Goal: Task Accomplishment & Management: Use online tool/utility

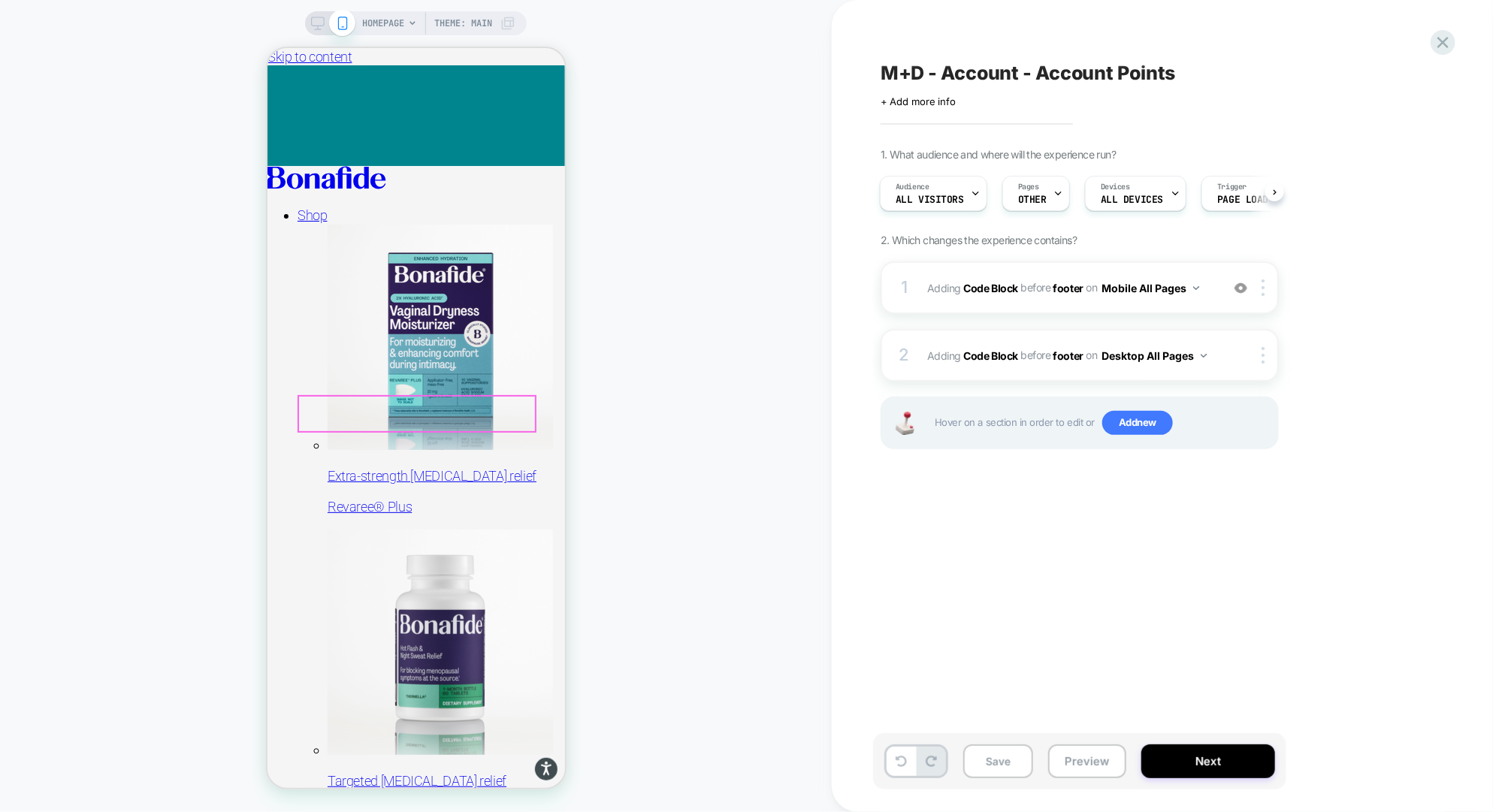
scroll to position [23, 0]
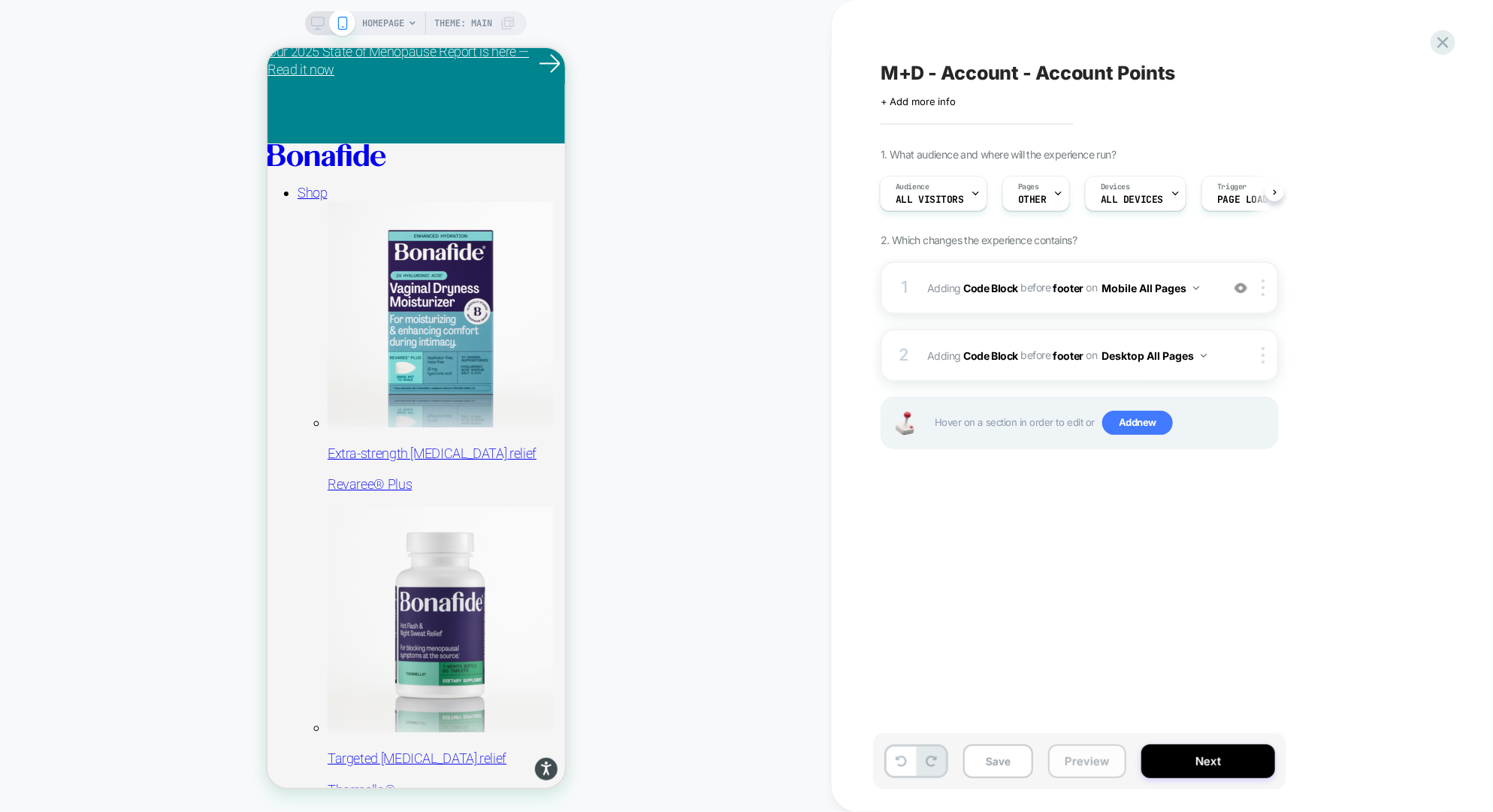
click at [1085, 771] on button "Preview" at bounding box center [1086, 761] width 78 height 34
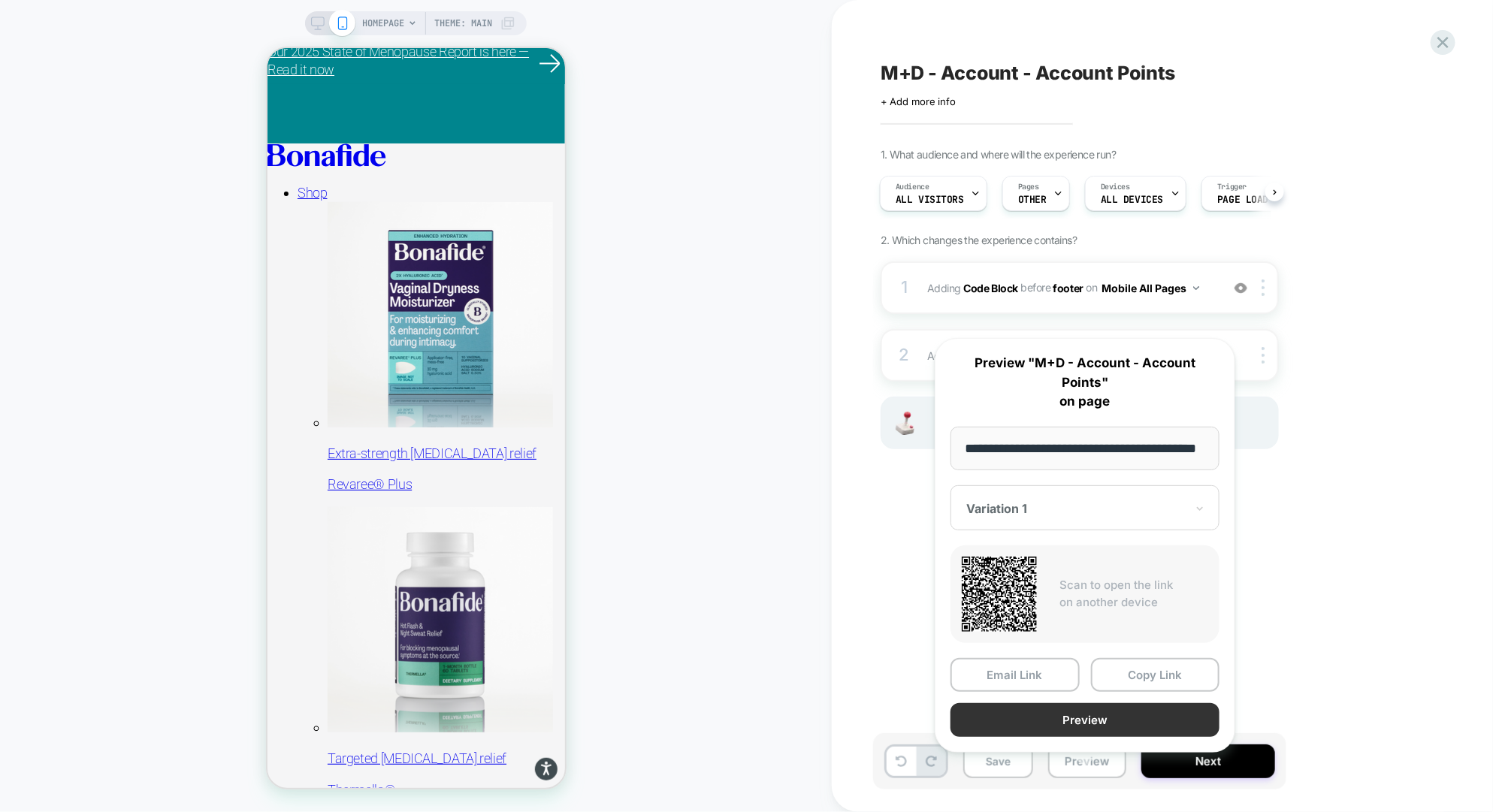
scroll to position [0, 0]
click at [1094, 703] on button "Preview" at bounding box center [1084, 720] width 269 height 34
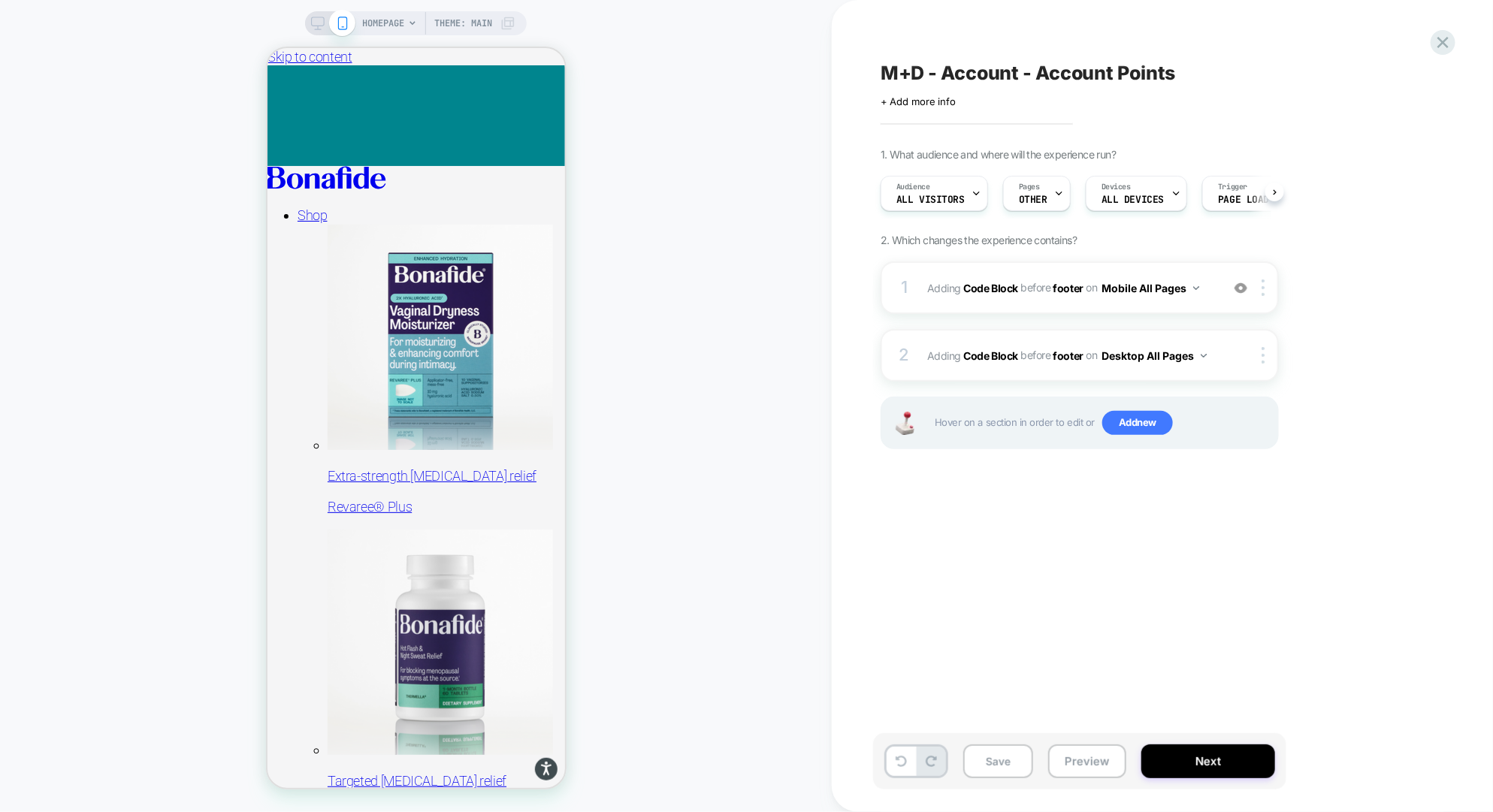
scroll to position [0, 1]
click at [1444, 36] on icon at bounding box center [1443, 43] width 20 height 20
